Goal: Information Seeking & Learning: Learn about a topic

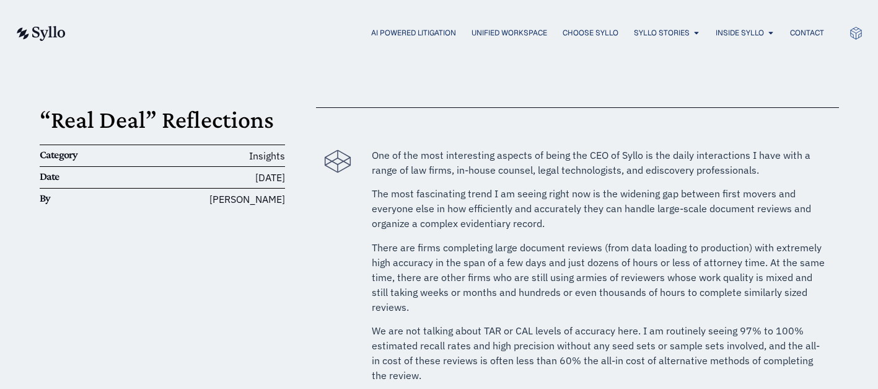
scroll to position [82, 0]
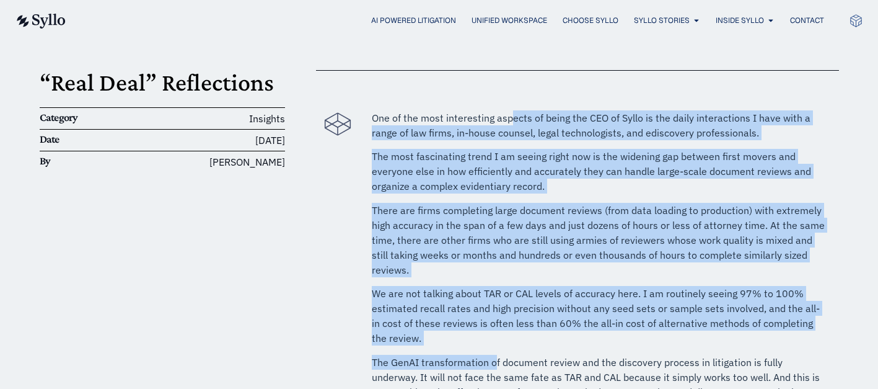
drag, startPoint x: 513, startPoint y: 118, endPoint x: 495, endPoint y: 330, distance: 212.8
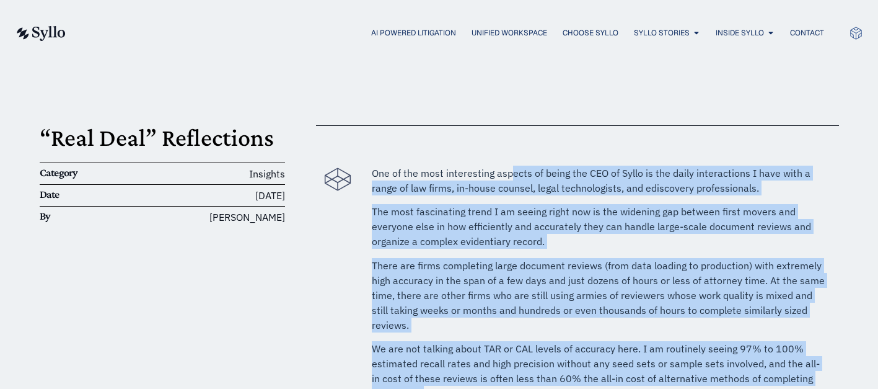
scroll to position [0, 0]
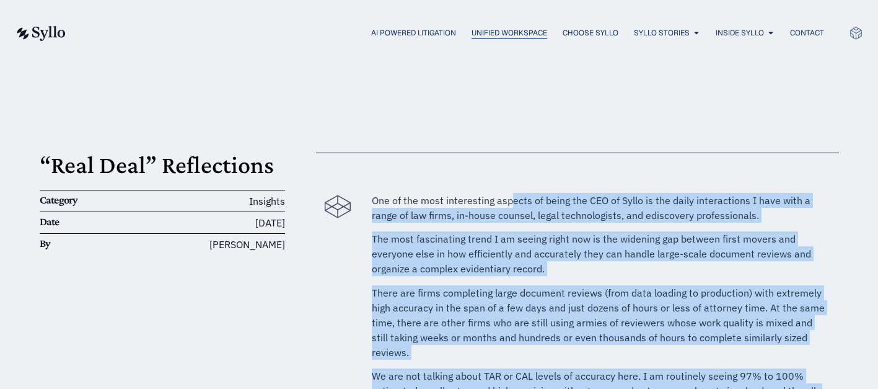
click at [500, 38] on span "Unified Workspace" at bounding box center [510, 32] width 76 height 11
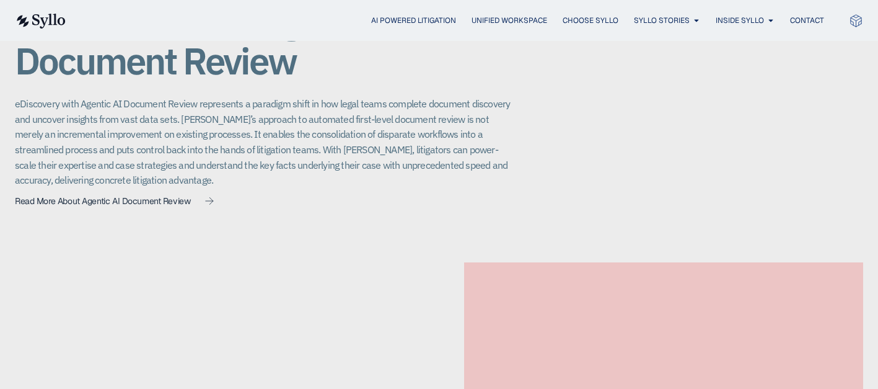
scroll to position [992, 0]
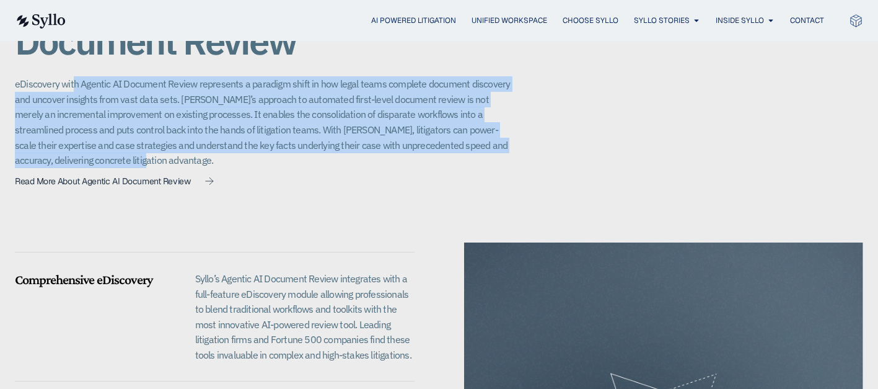
drag, startPoint x: 226, startPoint y: 72, endPoint x: 284, endPoint y: 166, distance: 110.8
click at [284, 166] on div "Unified Workspace eDiscovery and Agentic AI Document Review eDiscovery with Age…" at bounding box center [263, 76] width 496 height 233
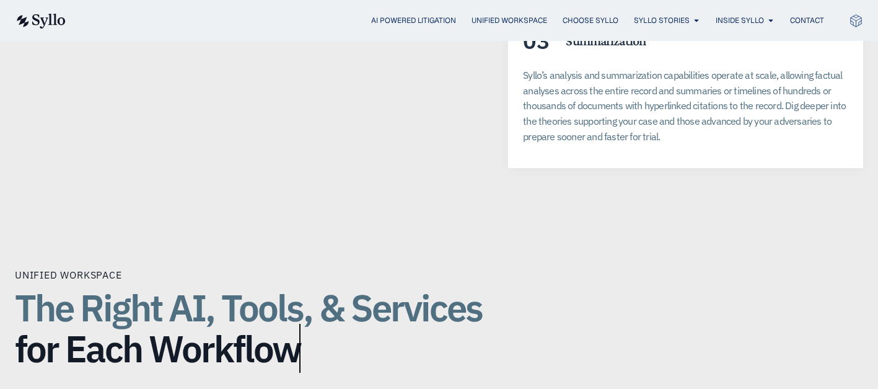
scroll to position [2645, 0]
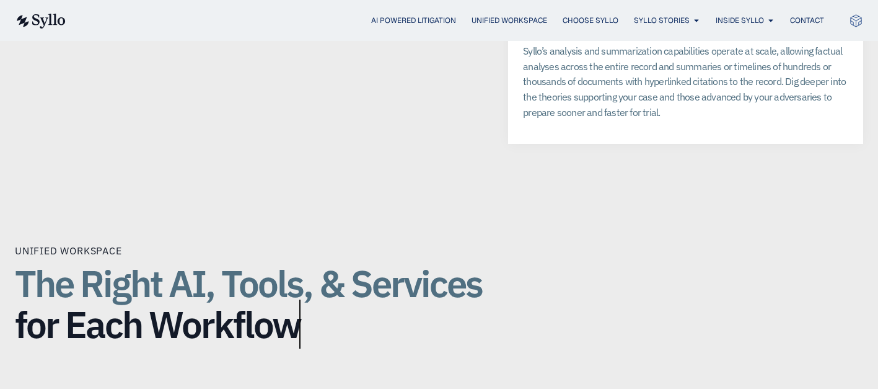
drag, startPoint x: 304, startPoint y: 301, endPoint x: 20, endPoint y: 251, distance: 288.8
click at [20, 263] on h2 "The Right AI, Tools, & Services for Each Workflow" at bounding box center [263, 304] width 496 height 82
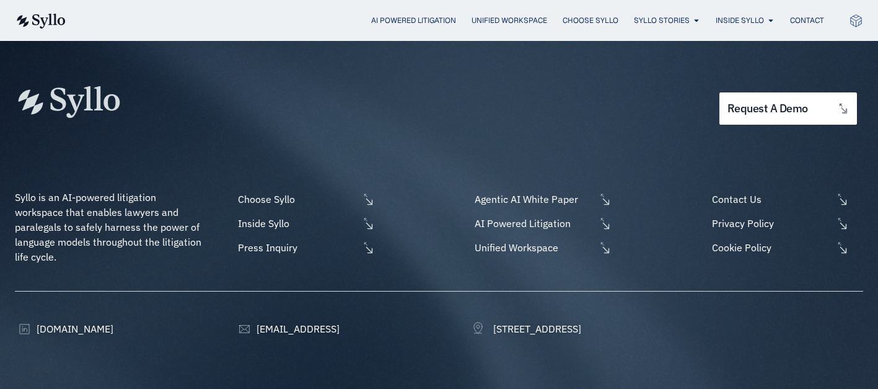
scroll to position [3373, 0]
